Goal: Task Accomplishment & Management: Use online tool/utility

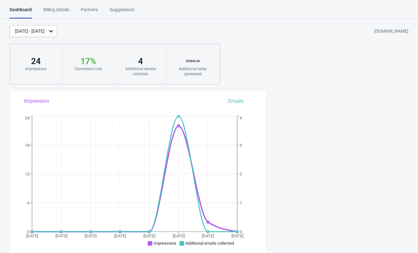
click at [61, 13] on div "Billing details" at bounding box center [56, 11] width 26 height 11
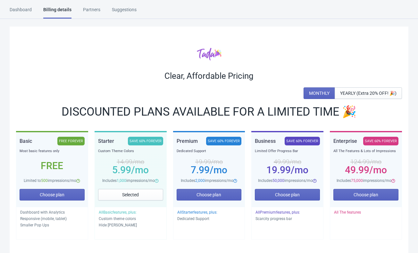
click at [122, 9] on div "Suggestions" at bounding box center [124, 11] width 25 height 11
click at [20, 9] on div "Dashboard" at bounding box center [21, 11] width 22 height 11
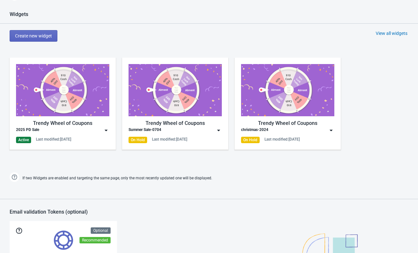
scroll to position [289, 0]
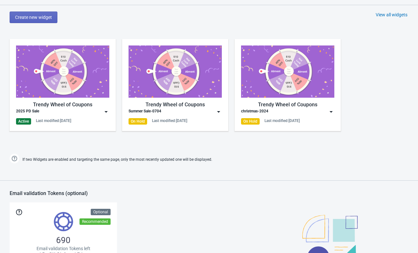
click at [106, 113] on img at bounding box center [106, 112] width 6 height 6
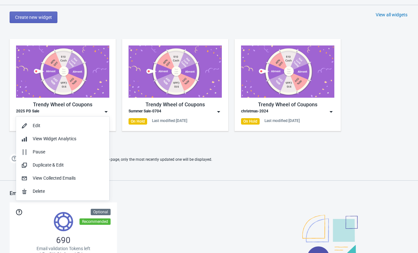
click at [121, 99] on div "Trendy Wheel of Coupons 2025 PD Sale Active Last modified: [DATE] Trendy Wheel …" at bounding box center [209, 91] width 418 height 116
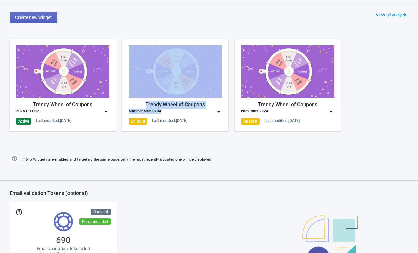
drag, startPoint x: 118, startPoint y: 104, endPoint x: 169, endPoint y: 112, distance: 51.0
click at [169, 112] on div "Trendy Wheel of Coupons 2025 PD Sale Active Last modified: [DATE] Trendy Wheel …" at bounding box center [209, 91] width 418 height 116
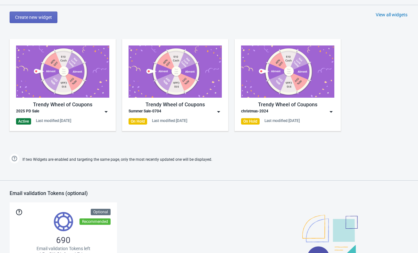
click at [330, 146] on div "Trendy Wheel of Coupons 2025 PD Sale Active Last modified: [DATE] Trendy Wheel …" at bounding box center [209, 91] width 418 height 116
click at [334, 110] on img at bounding box center [331, 112] width 6 height 6
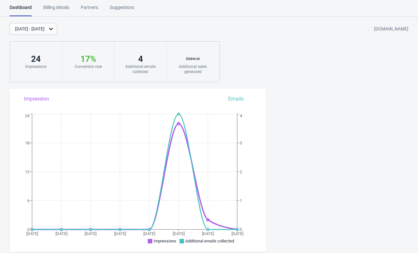
scroll to position [0, 0]
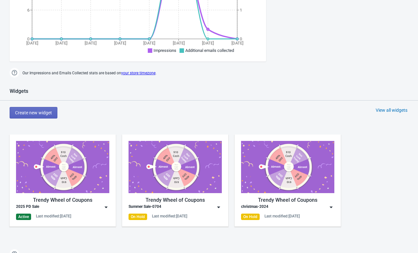
scroll to position [193, 0]
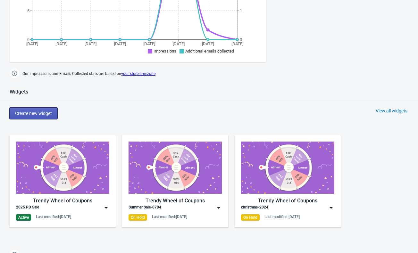
click at [53, 111] on button "Create new widget" at bounding box center [34, 114] width 48 height 12
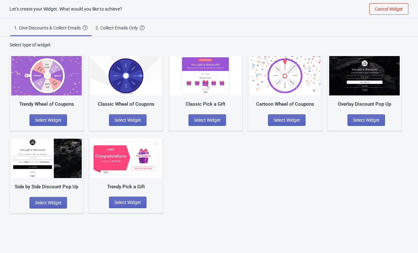
click at [188, 158] on div "Trendy Wheel of Coupons Select Widget Classic Wheel of Coupons Select Widget Cl…" at bounding box center [209, 130] width 399 height 165
click at [316, 190] on div "Trendy Wheel of Coupons Select Widget Classic Wheel of Coupons Select Widget Cl…" at bounding box center [209, 130] width 399 height 165
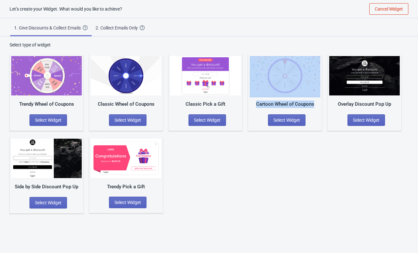
drag, startPoint x: 245, startPoint y: 104, endPoint x: 316, endPoint y: 104, distance: 70.6
click at [316, 104] on div "Trendy Wheel of Coupons Select Widget Classic Wheel of Coupons Select Widget Cl…" at bounding box center [209, 130] width 399 height 165
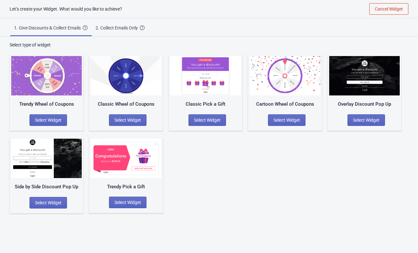
click at [232, 199] on div "Trendy Wheel of Coupons Select Widget Classic Wheel of Coupons Select Widget Cl…" at bounding box center [209, 130] width 399 height 165
click at [353, 123] on button "Select Widget" at bounding box center [367, 121] width 38 height 12
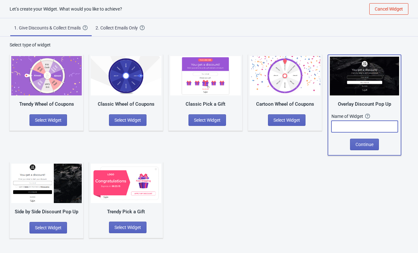
click at [350, 128] on input "text" at bounding box center [365, 127] width 66 height 12
type input "test"
click at [331, 166] on div "Trendy Wheel of Coupons Select Widget Classic Wheel of Coupons Select Widget Cl…" at bounding box center [209, 143] width 399 height 190
click at [360, 148] on button "Continue" at bounding box center [364, 145] width 29 height 12
click at [359, 144] on span "Continue" at bounding box center [365, 144] width 18 height 5
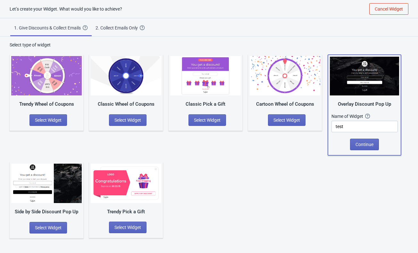
click at [263, 180] on div "Trendy Wheel of Coupons Select Widget Classic Wheel of Coupons Select Widget Cl…" at bounding box center [209, 143] width 399 height 190
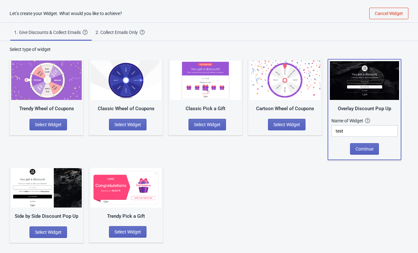
scroll to position [0, 0]
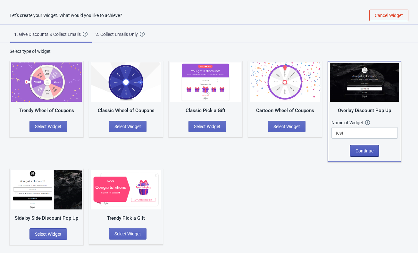
click at [365, 150] on span "Continue" at bounding box center [365, 151] width 18 height 5
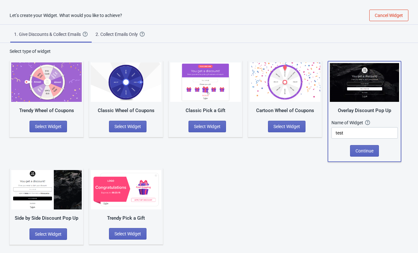
click at [259, 179] on div "Trendy Wheel of Coupons Select Widget Classic Wheel of Coupons Select Widget Cl…" at bounding box center [209, 150] width 399 height 190
click at [125, 39] on span "2. Collect Emails Only Create a simple Widget that collects your visitors email…" at bounding box center [120, 33] width 57 height 17
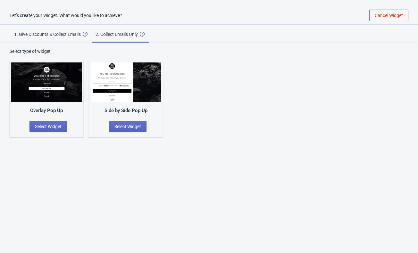
click at [54, 35] on div "1. Give Discounts & Collect Emails" at bounding box center [48, 34] width 69 height 6
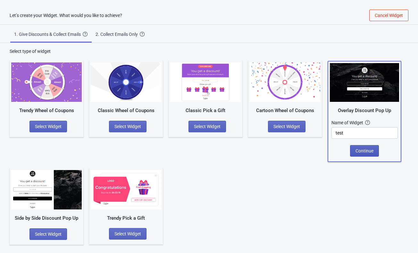
click at [365, 153] on span "Continue" at bounding box center [365, 151] width 18 height 5
click at [351, 135] on input "test" at bounding box center [365, 133] width 66 height 12
click at [361, 162] on div "Trendy Wheel of Coupons Select Widget Classic Wheel of Coupons Select Widget Cl…" at bounding box center [209, 150] width 399 height 190
click at [365, 148] on button "Continue" at bounding box center [364, 151] width 29 height 12
click at [272, 189] on div "Trendy Wheel of Coupons Select Widget Classic Wheel of Coupons Select Widget Cl…" at bounding box center [209, 150] width 399 height 190
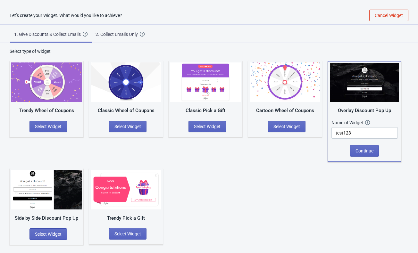
click at [262, 170] on div "Trendy Wheel of Coupons Select Widget Classic Wheel of Coupons Select Widget Cl…" at bounding box center [209, 150] width 399 height 190
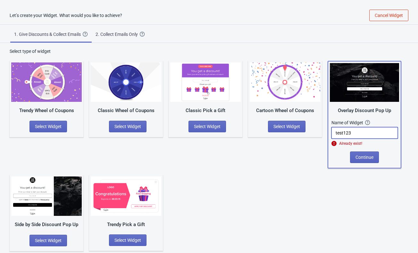
click at [361, 132] on input "test123" at bounding box center [365, 133] width 66 height 12
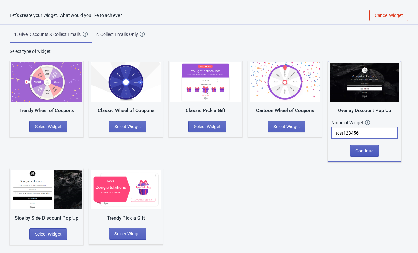
type input "test123456"
click at [366, 146] on button "Continue" at bounding box center [364, 151] width 29 height 12
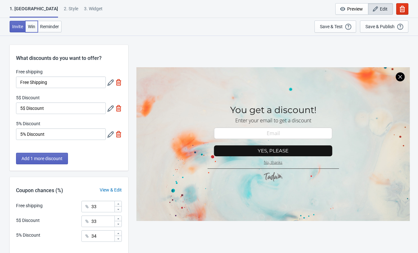
click at [31, 28] on span "Win" at bounding box center [31, 26] width 7 height 5
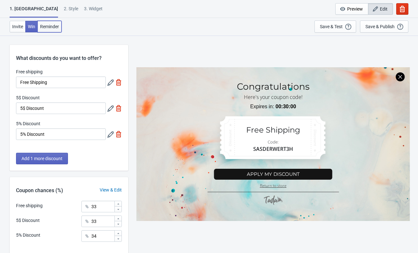
click at [44, 27] on span "Reminder" at bounding box center [49, 26] width 19 height 5
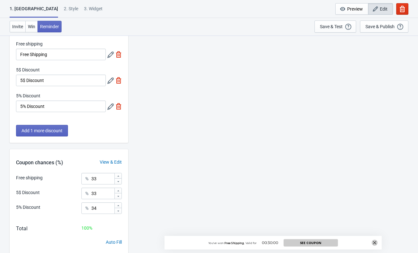
scroll to position [48, 0]
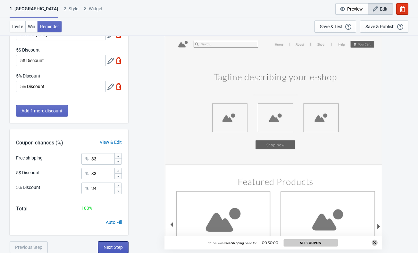
click at [106, 248] on span "Next Step" at bounding box center [113, 247] width 19 height 5
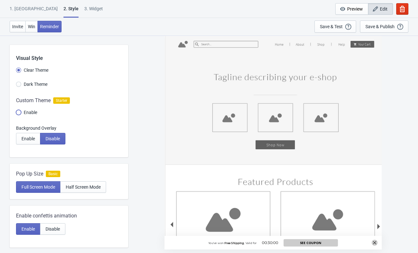
click at [19, 112] on input "Enable" at bounding box center [18, 116] width 5 height 12
radio input "true"
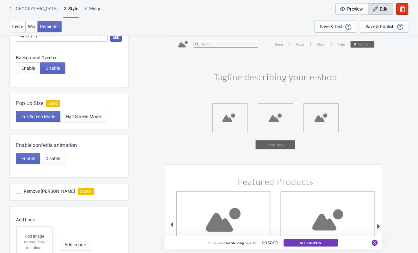
scroll to position [257, 0]
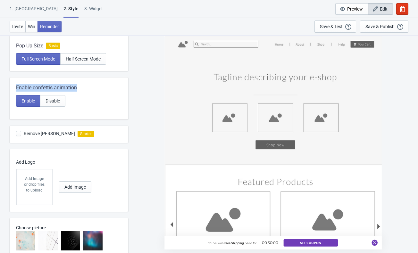
drag, startPoint x: 73, startPoint y: 86, endPoint x: 16, endPoint y: 85, distance: 56.5
click at [16, 85] on div "Enable confettis animation" at bounding box center [69, 88] width 106 height 8
click at [156, 103] on div "You've won Free Shipping , Valid for 00:30:00 See Coupon" at bounding box center [274, 144] width 284 height 218
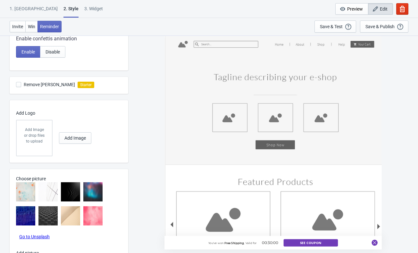
scroll to position [374, 0]
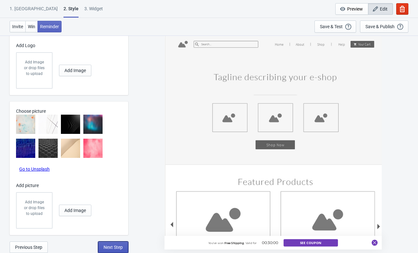
click at [110, 244] on button "Next Step" at bounding box center [113, 248] width 30 height 12
select select "once"
select select "1"
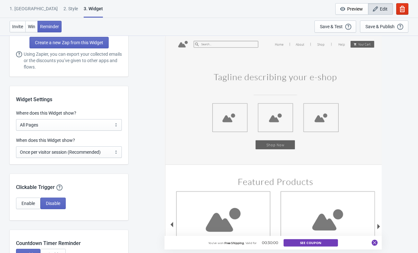
scroll to position [449, 0]
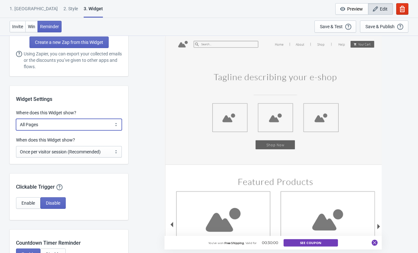
click at [61, 129] on select "All Pages All Product Pages All Blog Pages All Static Pages Specific Product(s)…" at bounding box center [69, 125] width 106 height 12
click at [56, 120] on select "All Pages All Product Pages All Blog Pages All Static Pages Specific Product(s)…" at bounding box center [69, 125] width 106 height 12
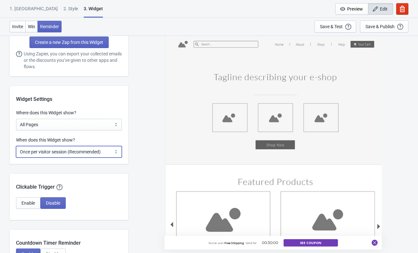
click at [44, 150] on select "Every new visit of page Once every period of time Once per visitor session (Rec…" at bounding box center [69, 152] width 106 height 12
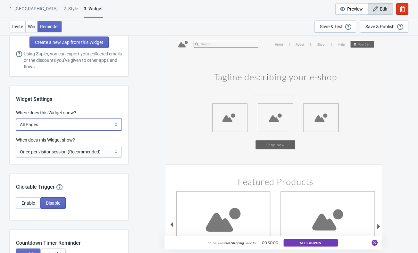
click at [30, 125] on select "All Pages All Product Pages All Blog Pages All Static Pages Specific Product(s)…" at bounding box center [69, 125] width 106 height 12
click at [28, 129] on select "All Pages All Product Pages All Blog Pages All Static Pages Specific Product(s)…" at bounding box center [69, 125] width 106 height 12
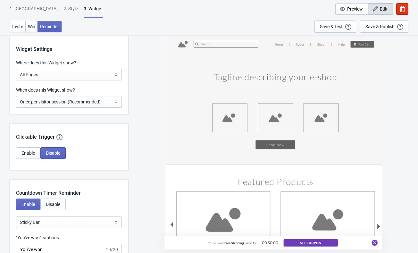
scroll to position [513, 0]
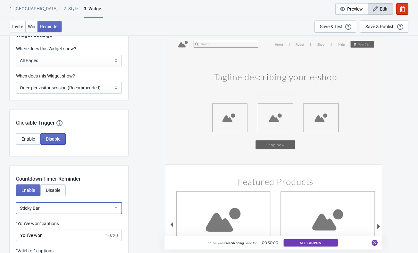
click at [89, 210] on select "Bubble Sticky Bar" at bounding box center [69, 209] width 106 height 12
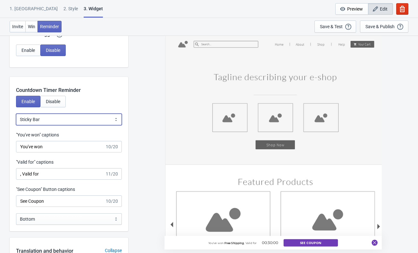
scroll to position [642, 0]
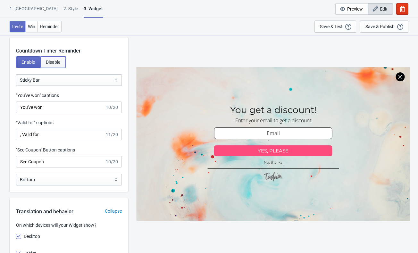
click at [50, 65] on button "Disable" at bounding box center [52, 62] width 25 height 12
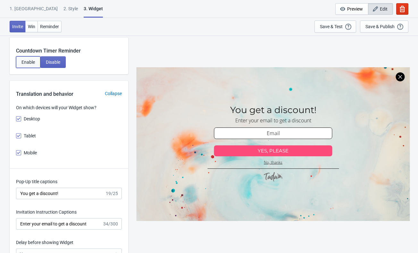
click at [23, 62] on span "Enable" at bounding box center [27, 62] width 13 height 5
select select "1"
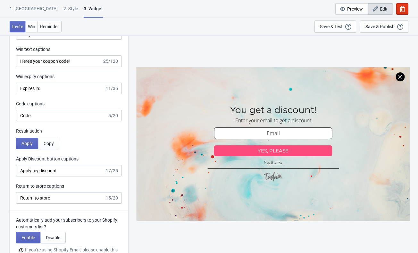
scroll to position [1348, 0]
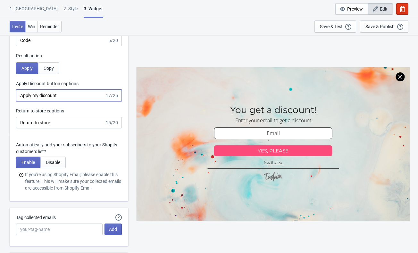
click at [60, 98] on input "Apply my discount" at bounding box center [60, 96] width 89 height 12
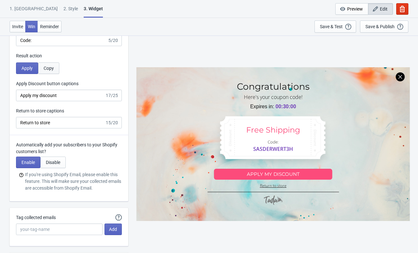
click at [53, 66] on span "Copy" at bounding box center [49, 68] width 10 height 5
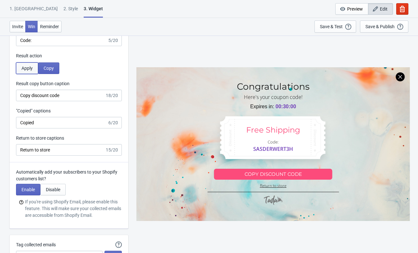
click at [28, 68] on span "Apply" at bounding box center [26, 68] width 11 height 5
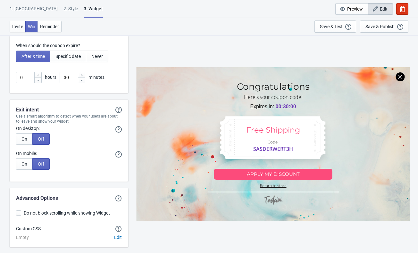
scroll to position [1590, 0]
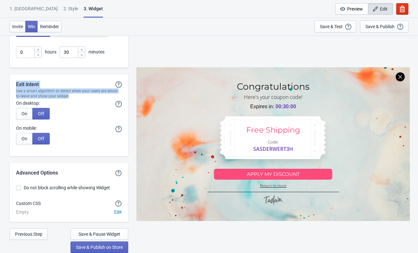
drag, startPoint x: 14, startPoint y: 84, endPoint x: 63, endPoint y: 99, distance: 50.5
click at [63, 99] on div "Exit intent Exit intent will only show the Widget if it hasn't showed previousl…" at bounding box center [69, 115] width 119 height 82
click at [121, 212] on span "Edit" at bounding box center [118, 212] width 8 height 5
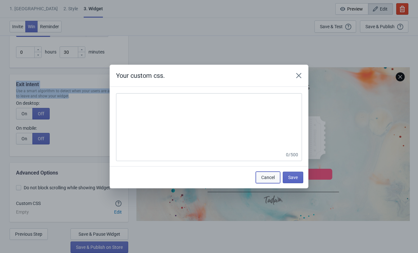
click at [276, 175] on button "Cancel" at bounding box center [268, 178] width 24 height 12
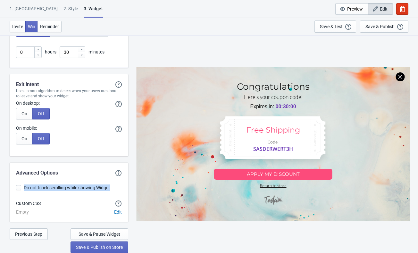
drag, startPoint x: 22, startPoint y: 187, endPoint x: 112, endPoint y: 188, distance: 89.5
click at [112, 188] on label "Do not block scrolling while showing Widget" at bounding box center [69, 188] width 106 height 9
checkbox input "true"
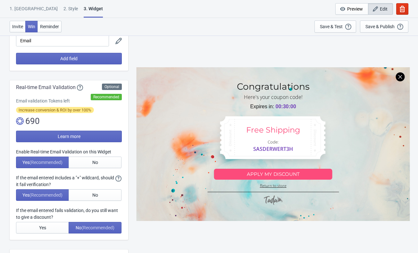
scroll to position [0, 0]
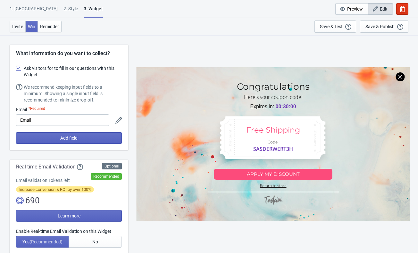
click at [16, 23] on button "Invite" at bounding box center [18, 27] width 16 height 12
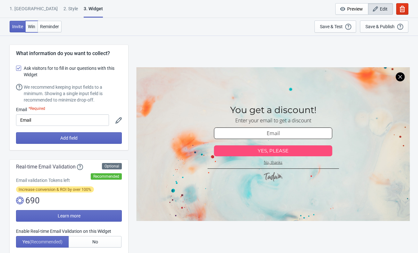
click at [29, 23] on button "Win" at bounding box center [31, 27] width 13 height 12
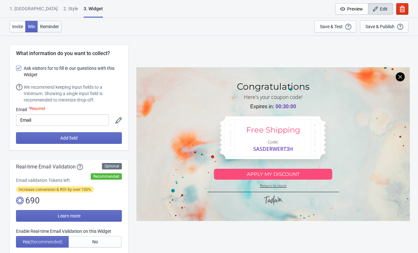
click at [47, 23] on button "Reminder" at bounding box center [50, 27] width 24 height 12
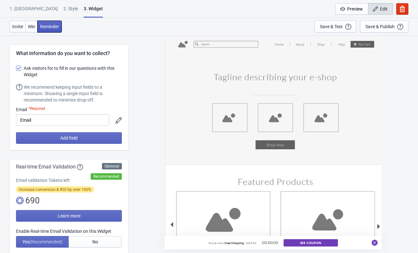
click at [39, 24] on button "Reminder" at bounding box center [50, 27] width 24 height 12
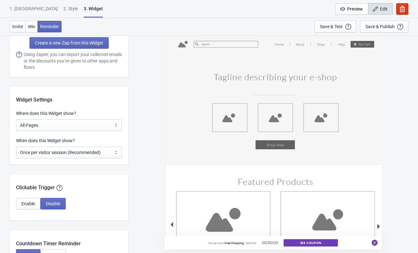
scroll to position [449, 0]
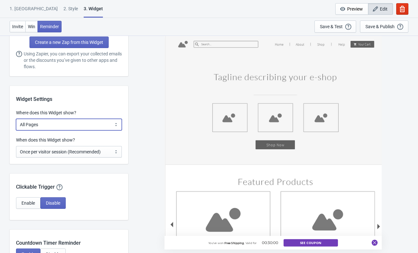
click at [37, 120] on select "All Pages All Product Pages All Blog Pages All Static Pages Specific Product(s)…" at bounding box center [69, 125] width 106 height 12
click at [58, 125] on select "All Pages All Product Pages All Blog Pages All Static Pages Specific Product(s)…" at bounding box center [69, 125] width 106 height 12
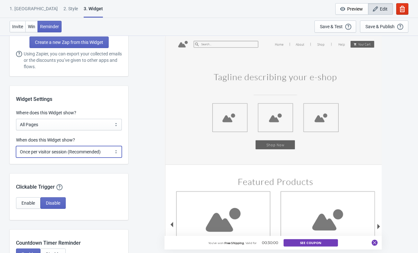
click at [51, 150] on select "Every new visit of page Once every period of time Once per visitor session (Rec…" at bounding box center [69, 152] width 106 height 12
click at [27, 152] on select "Every new visit of page Once every period of time Once per visitor session (Rec…" at bounding box center [69, 152] width 106 height 12
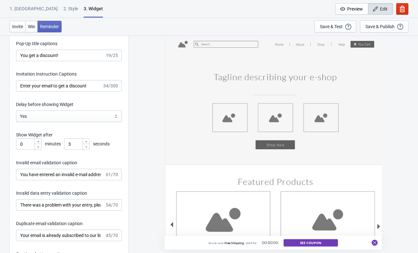
scroll to position [898, 0]
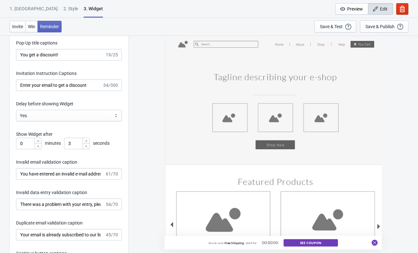
click at [144, 142] on div "You've won Free Shipping , Valid for 00:30:00 See Coupon" at bounding box center [274, 144] width 284 height 218
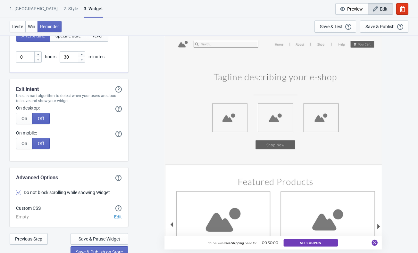
scroll to position [1590, 0]
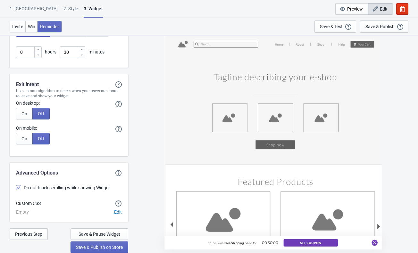
click at [257, 13] on div "1. Coupon 2 . Style 3. Widget 1. Coupon 2 . Style 3. Widget Cancel Widget Previ…" at bounding box center [209, 9] width 418 height 18
